Goal: Transaction & Acquisition: Subscribe to service/newsletter

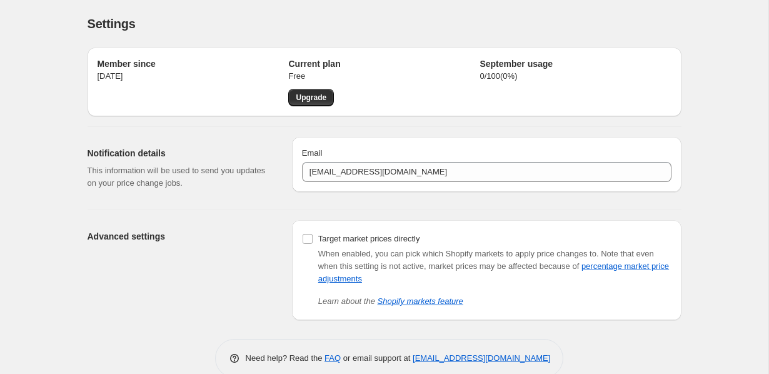
scroll to position [23, 0]
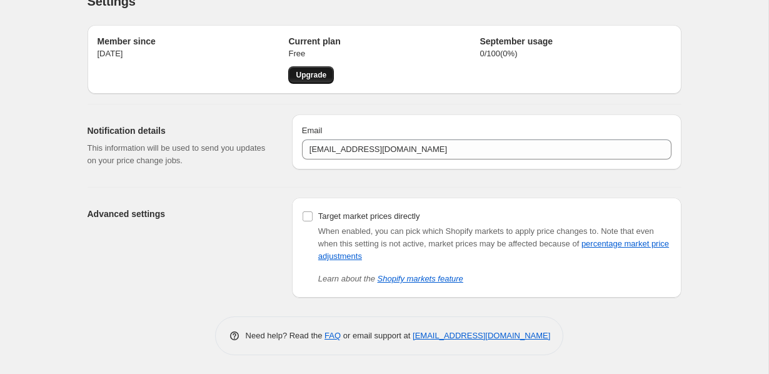
click at [304, 74] on span "Upgrade" at bounding box center [311, 75] width 31 height 10
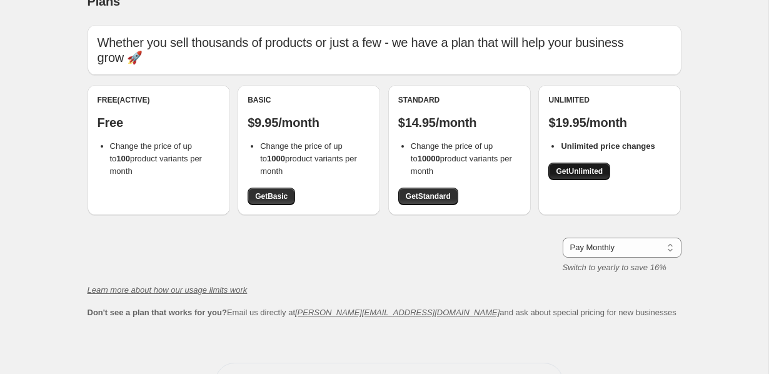
click at [565, 166] on span "Get Unlimited" at bounding box center [579, 171] width 47 height 10
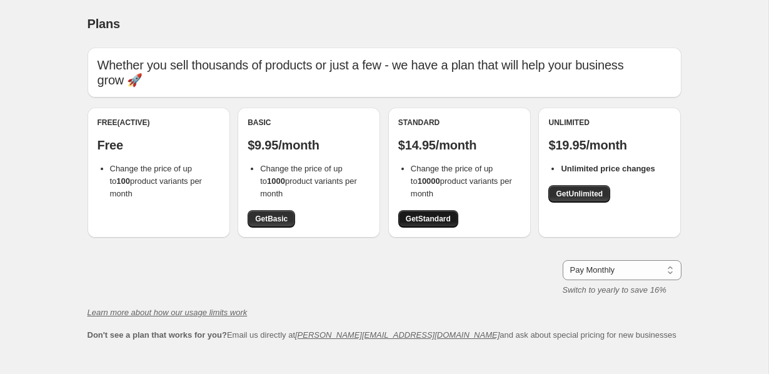
click at [420, 214] on span "Get Standard" at bounding box center [428, 219] width 45 height 10
